Goal: Task Accomplishment & Management: Manage account settings

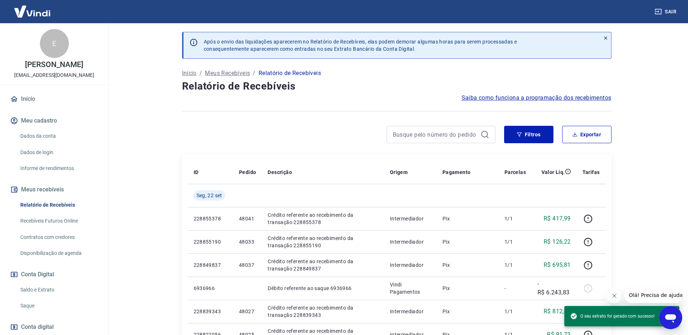
click at [45, 289] on link "Saldo e Extrato" at bounding box center [58, 290] width 82 height 15
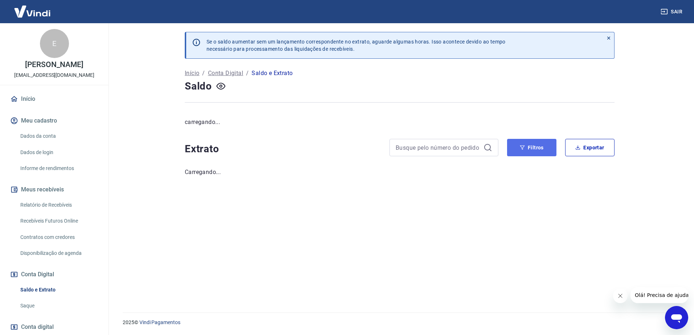
click at [539, 148] on button "Filtros" at bounding box center [531, 147] width 49 height 17
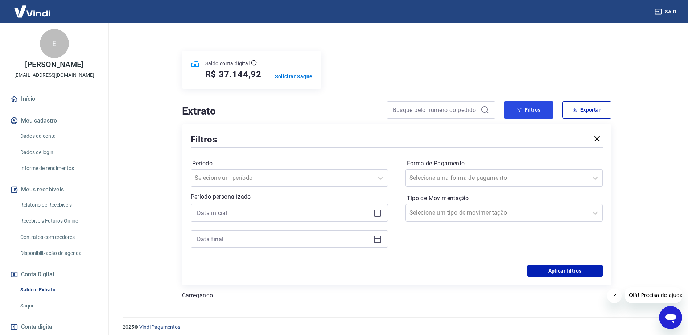
scroll to position [71, 0]
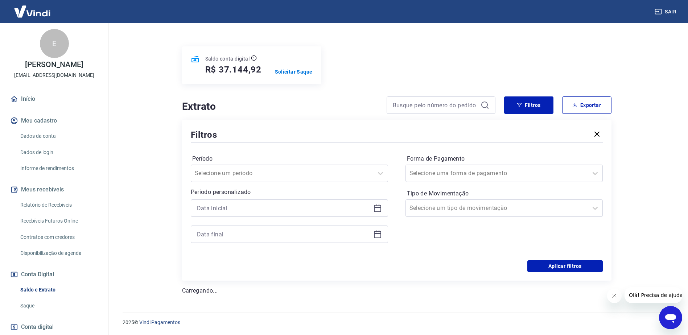
click at [378, 212] on icon at bounding box center [377, 208] width 7 height 7
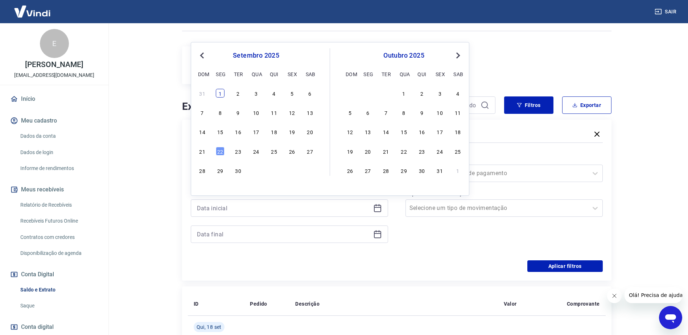
click at [220, 92] on div "1" at bounding box center [220, 93] width 9 height 9
type input "[DATE]"
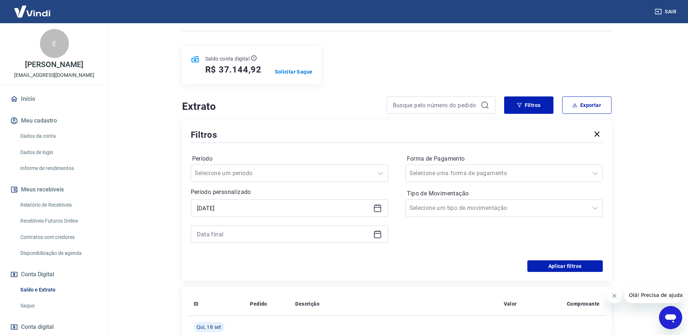
click at [381, 237] on icon at bounding box center [377, 234] width 9 height 9
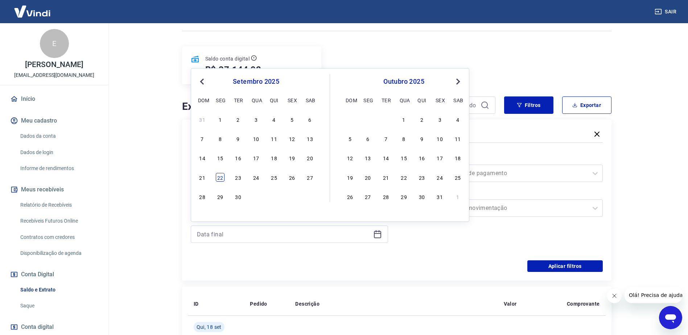
click at [216, 178] on div "22" at bounding box center [220, 177] width 9 height 9
type input "[DATE]"
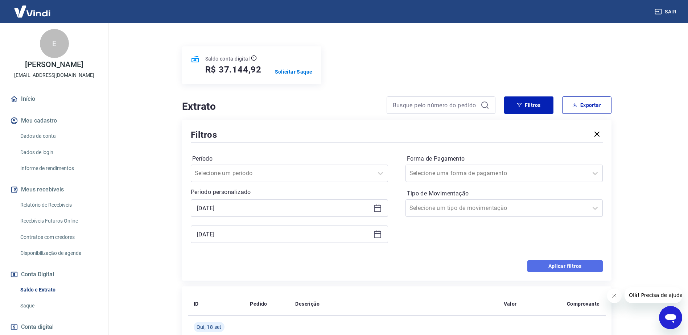
click at [558, 266] on button "Aplicar filtros" at bounding box center [564, 266] width 75 height 12
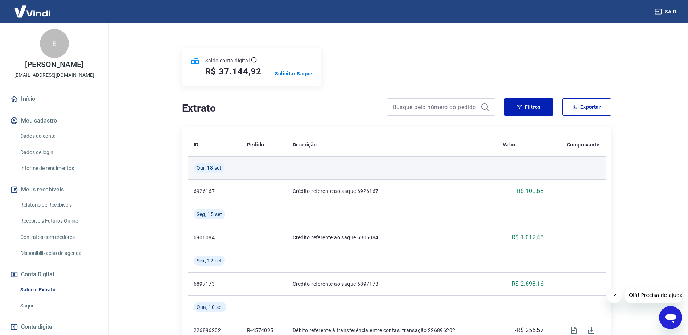
scroll to position [109, 0]
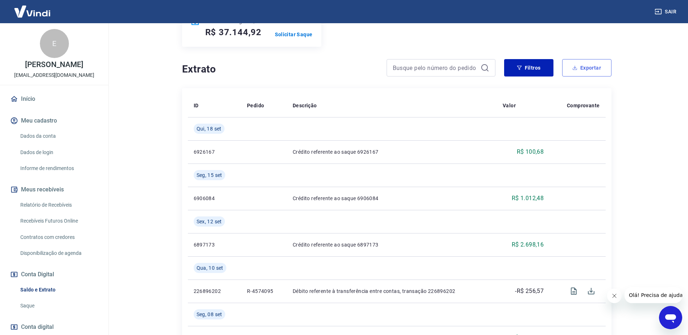
click at [593, 66] on button "Exportar" at bounding box center [586, 67] width 49 height 17
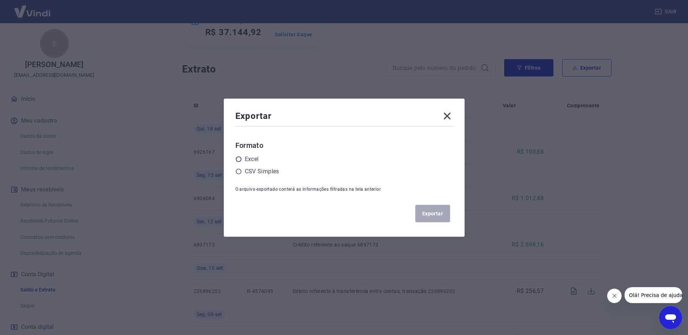
click at [251, 160] on label "Excel" at bounding box center [252, 159] width 14 height 9
click at [0, 0] on input "radio" at bounding box center [0, 0] width 0 height 0
click at [428, 217] on button "Exportar" at bounding box center [432, 213] width 35 height 17
